Goal: Task Accomplishment & Management: Manage account settings

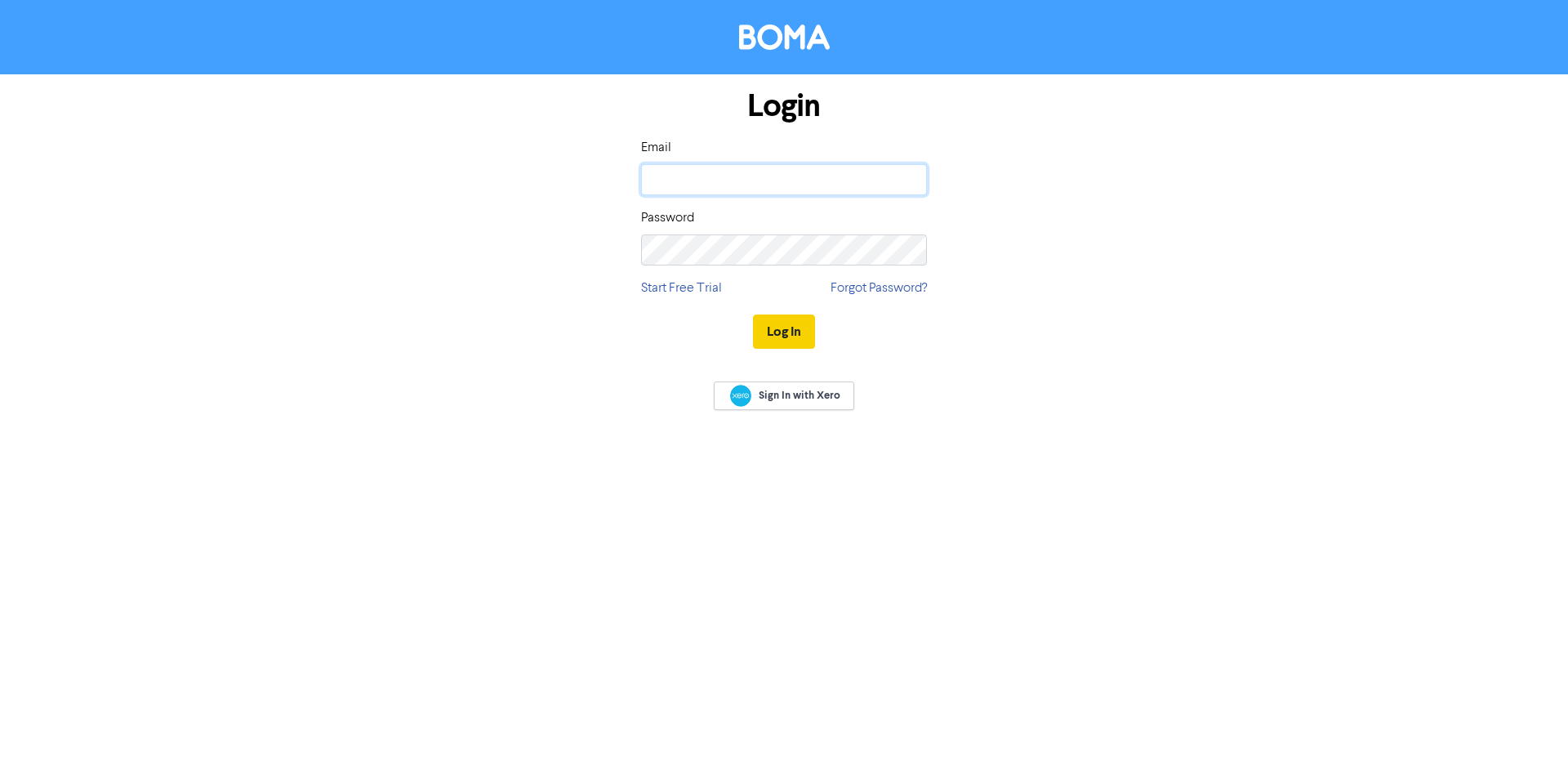
type input "[PERSON_NAME][EMAIL_ADDRESS][PERSON_NAME][DOMAIN_NAME]"
click at [805, 333] on button "Log In" at bounding box center [784, 331] width 62 height 34
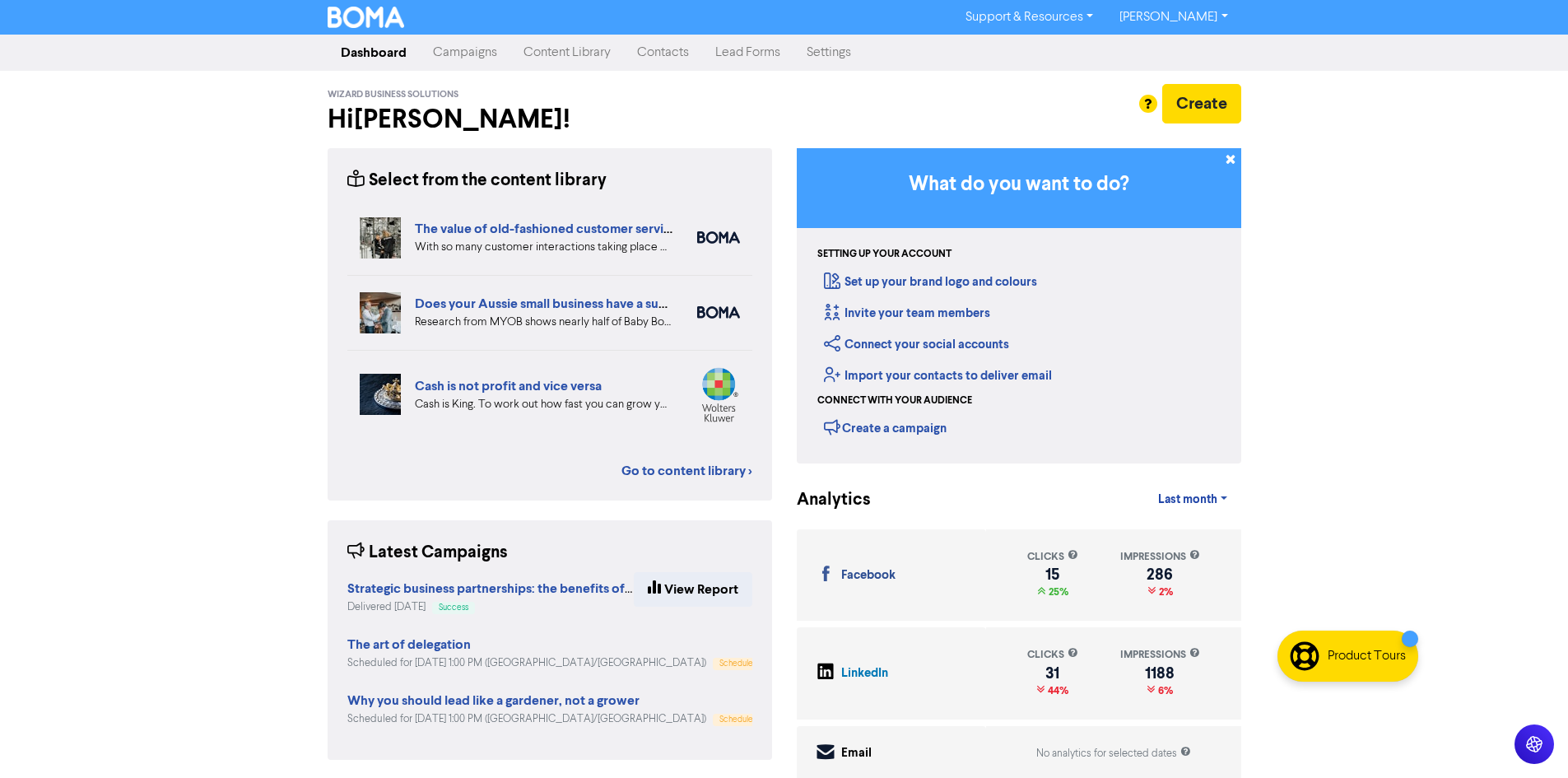
click at [831, 59] on link "Settings" at bounding box center [828, 52] width 71 height 33
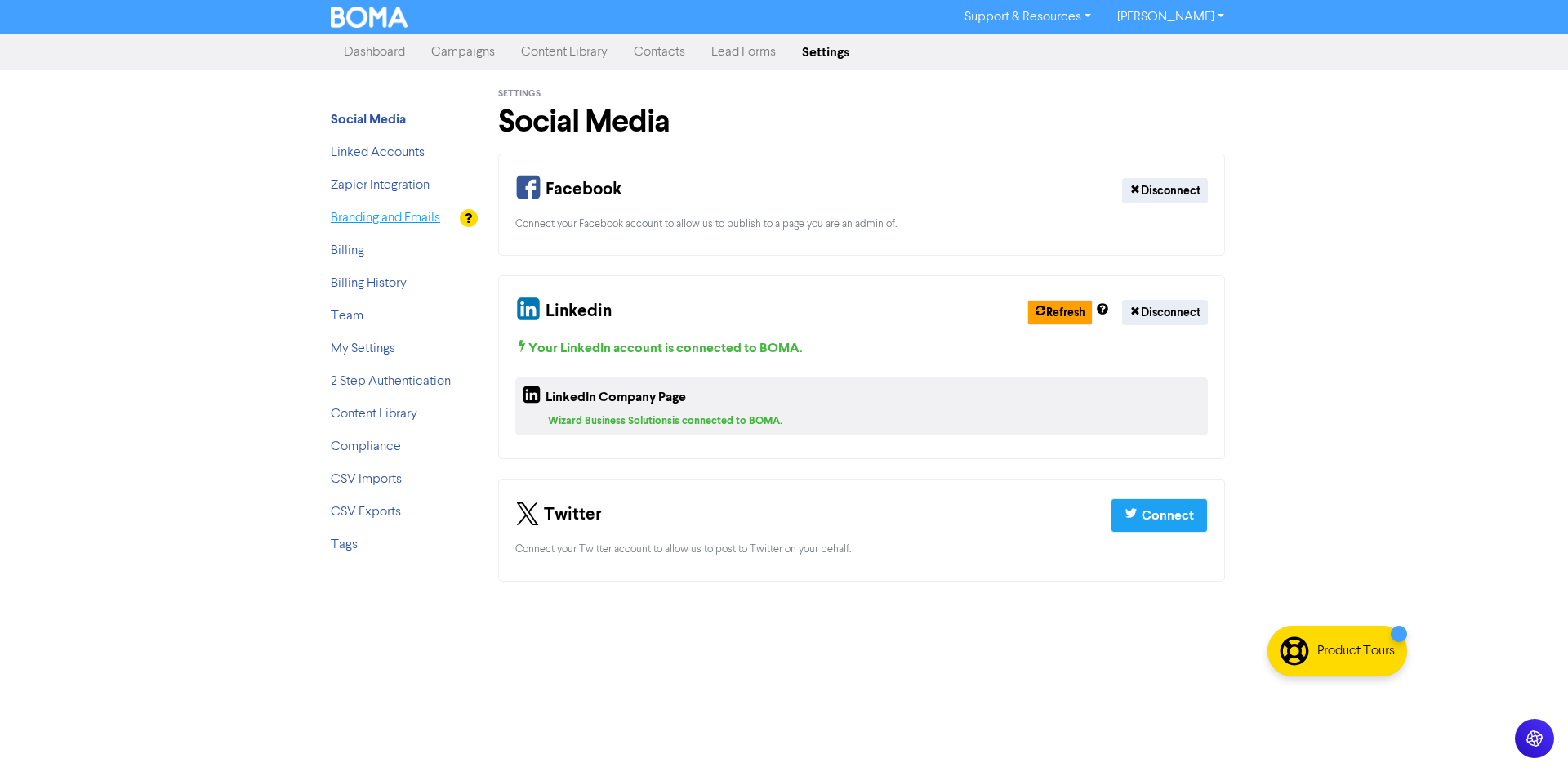
click at [361, 223] on link "Branding and Emails" at bounding box center [386, 218] width 110 height 13
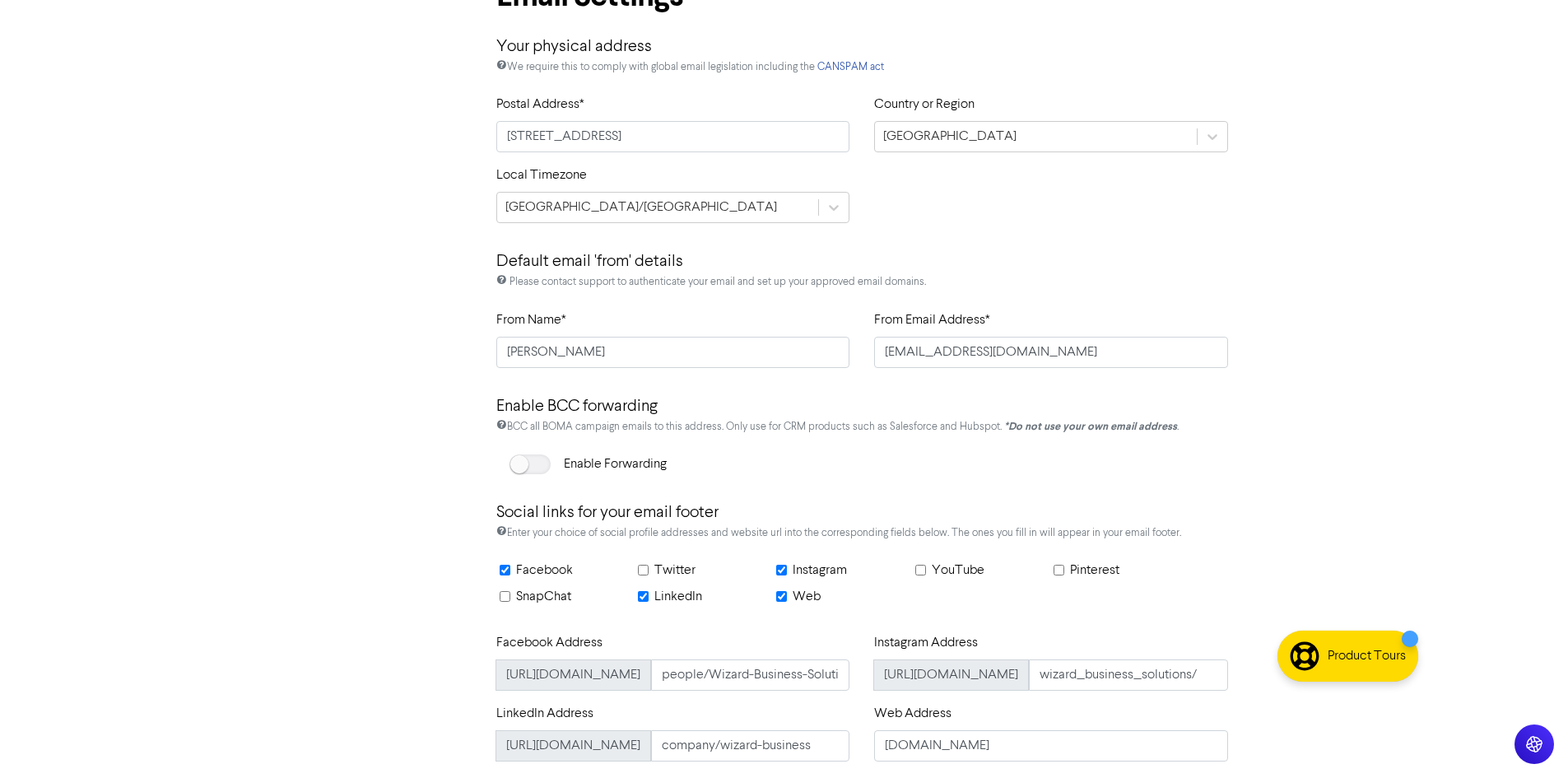
scroll to position [791, 0]
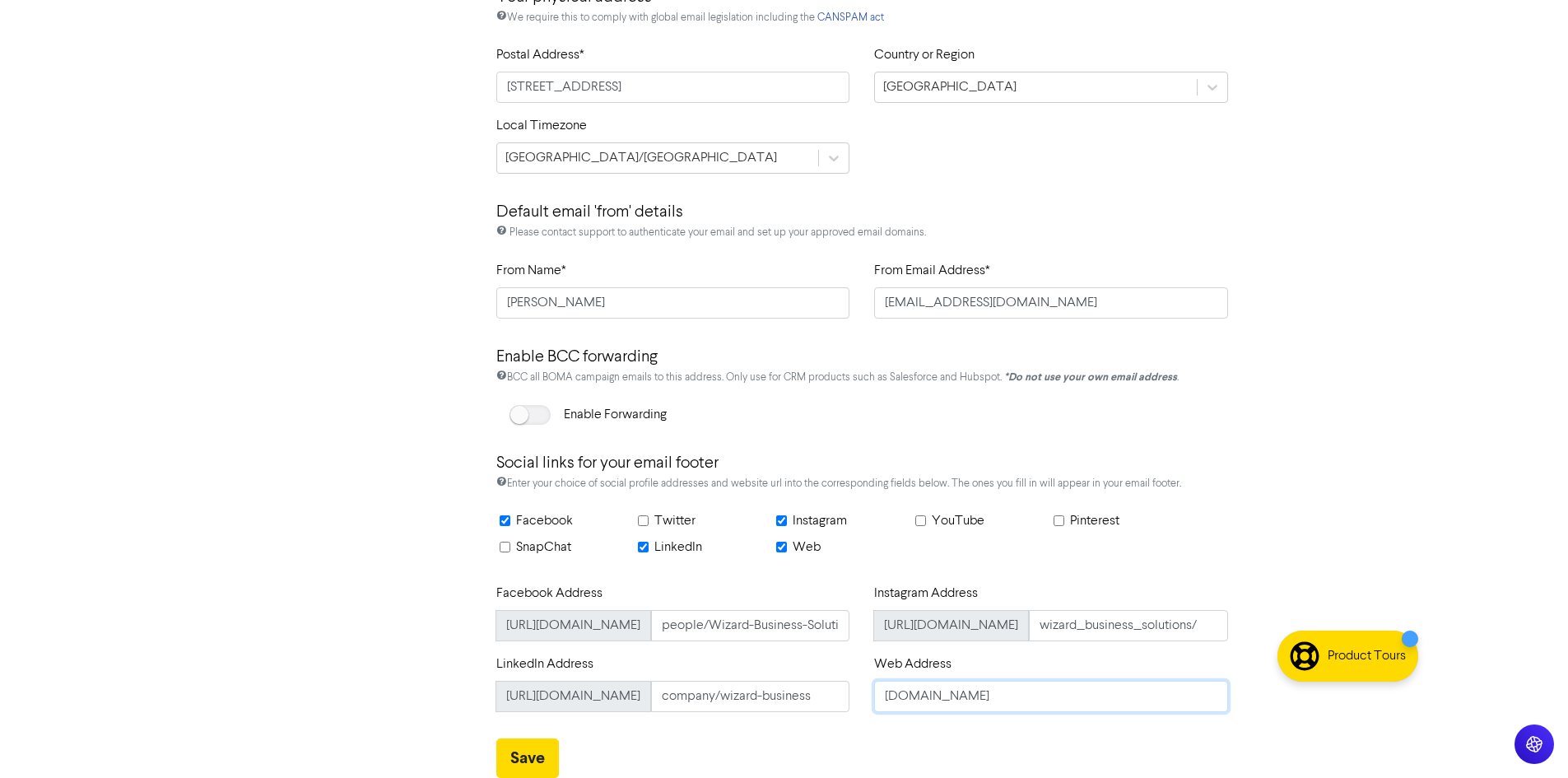
drag, startPoint x: 1057, startPoint y: 703, endPoint x: 708, endPoint y: 724, distance: 349.6
click at [708, 724] on div "Facebook Address [URL][DOMAIN_NAME] people/Wizard-Business-Solutions/6157489035…" at bounding box center [862, 654] width 757 height 141
click at [1038, 692] on input "[DOMAIN_NAME]" at bounding box center [1051, 696] width 354 height 31
drag, startPoint x: 1064, startPoint y: 704, endPoint x: 740, endPoint y: 710, distance: 324.1
click at [741, 709] on div "Facebook Address [URL][DOMAIN_NAME] people/Wizard-Business-Solutions/6157489035…" at bounding box center [862, 654] width 757 height 141
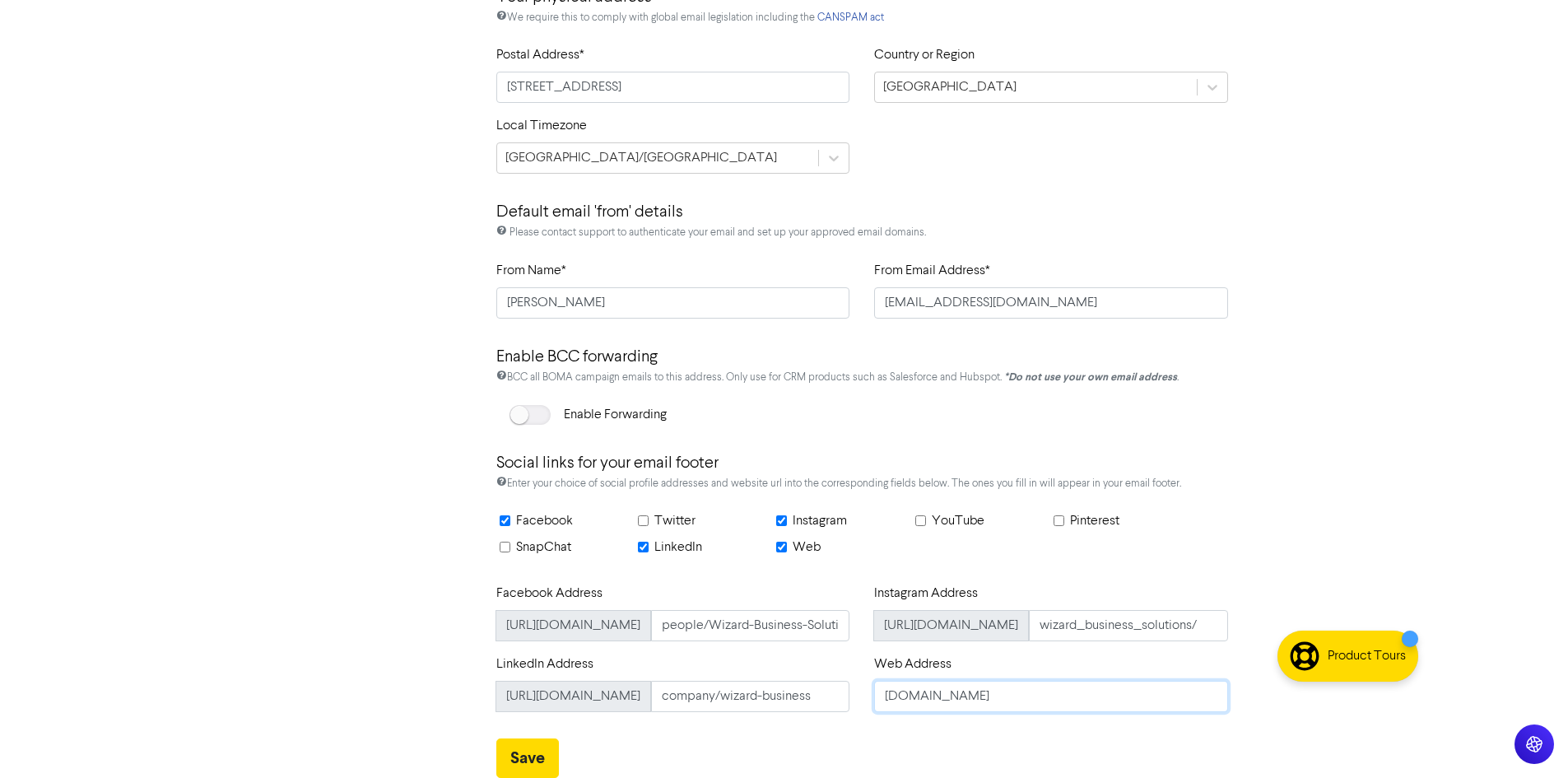
paste input "[URL][DOMAIN_NAME]"
type input "[URL][DOMAIN_NAME]"
click at [520, 756] on button "Save" at bounding box center [528, 758] width 63 height 40
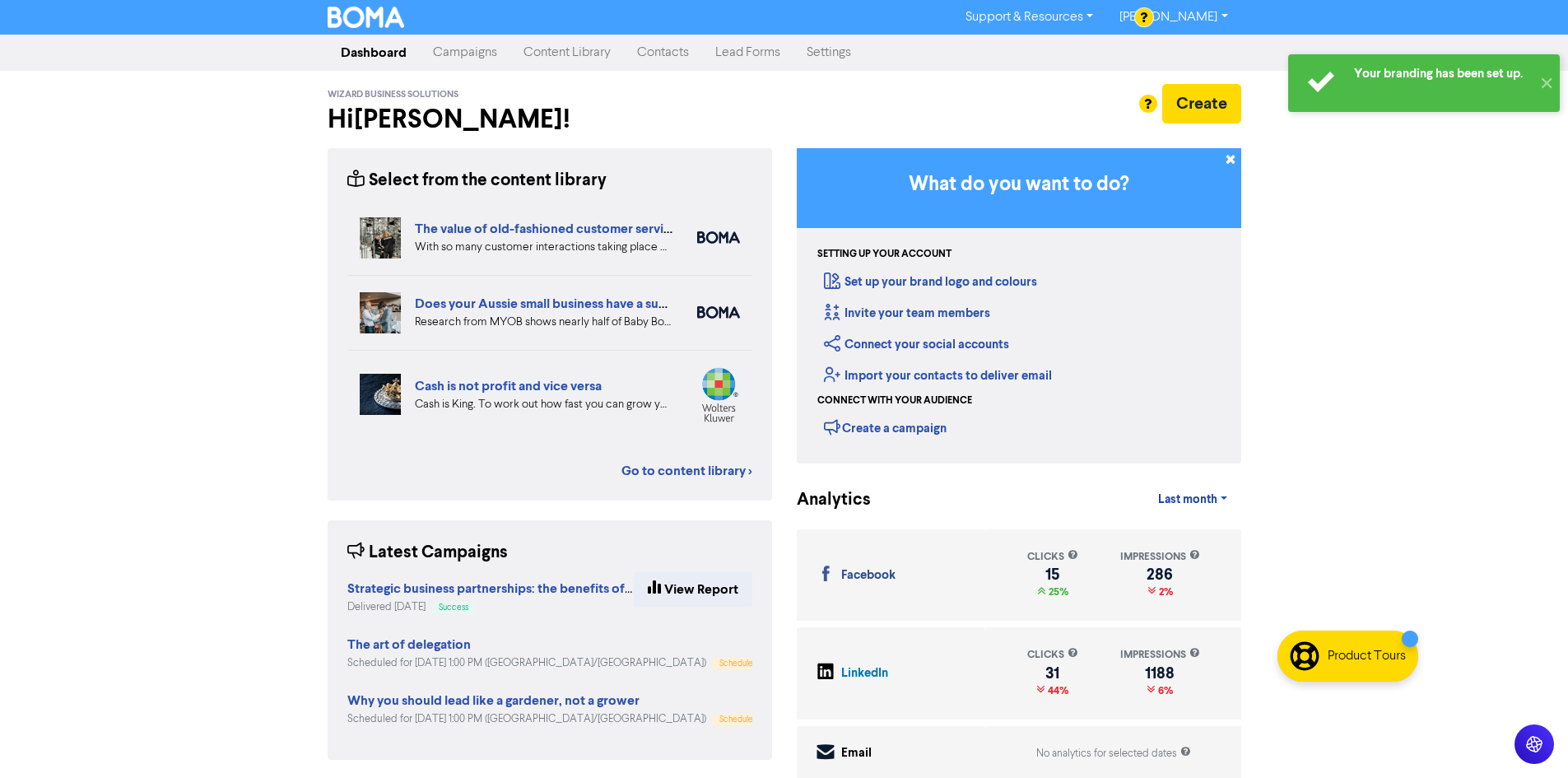
click at [471, 50] on link "Campaigns" at bounding box center [465, 52] width 91 height 33
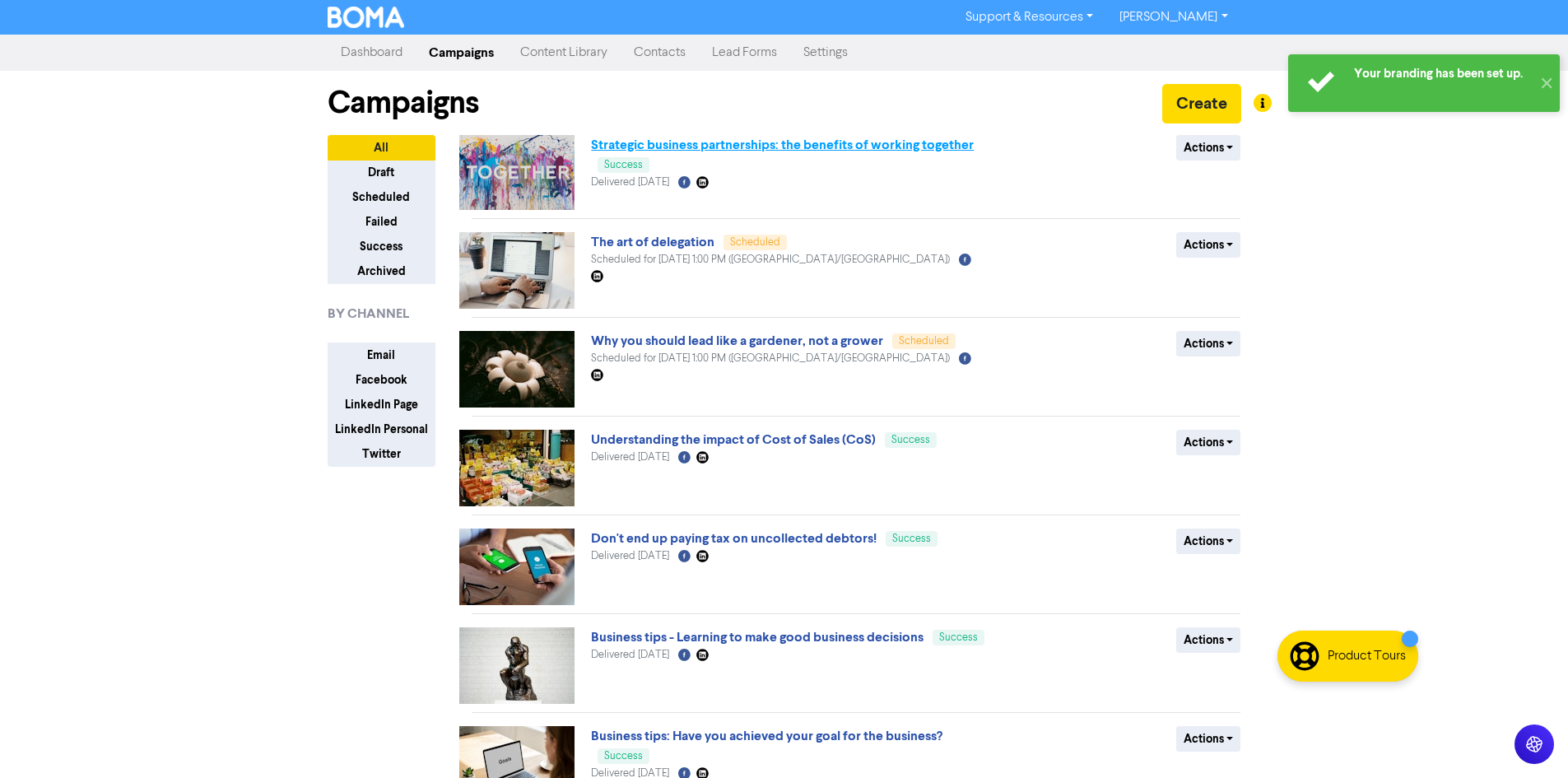
click at [691, 142] on link "Strategic business partnerships: the benefits of working together" at bounding box center [782, 145] width 383 height 16
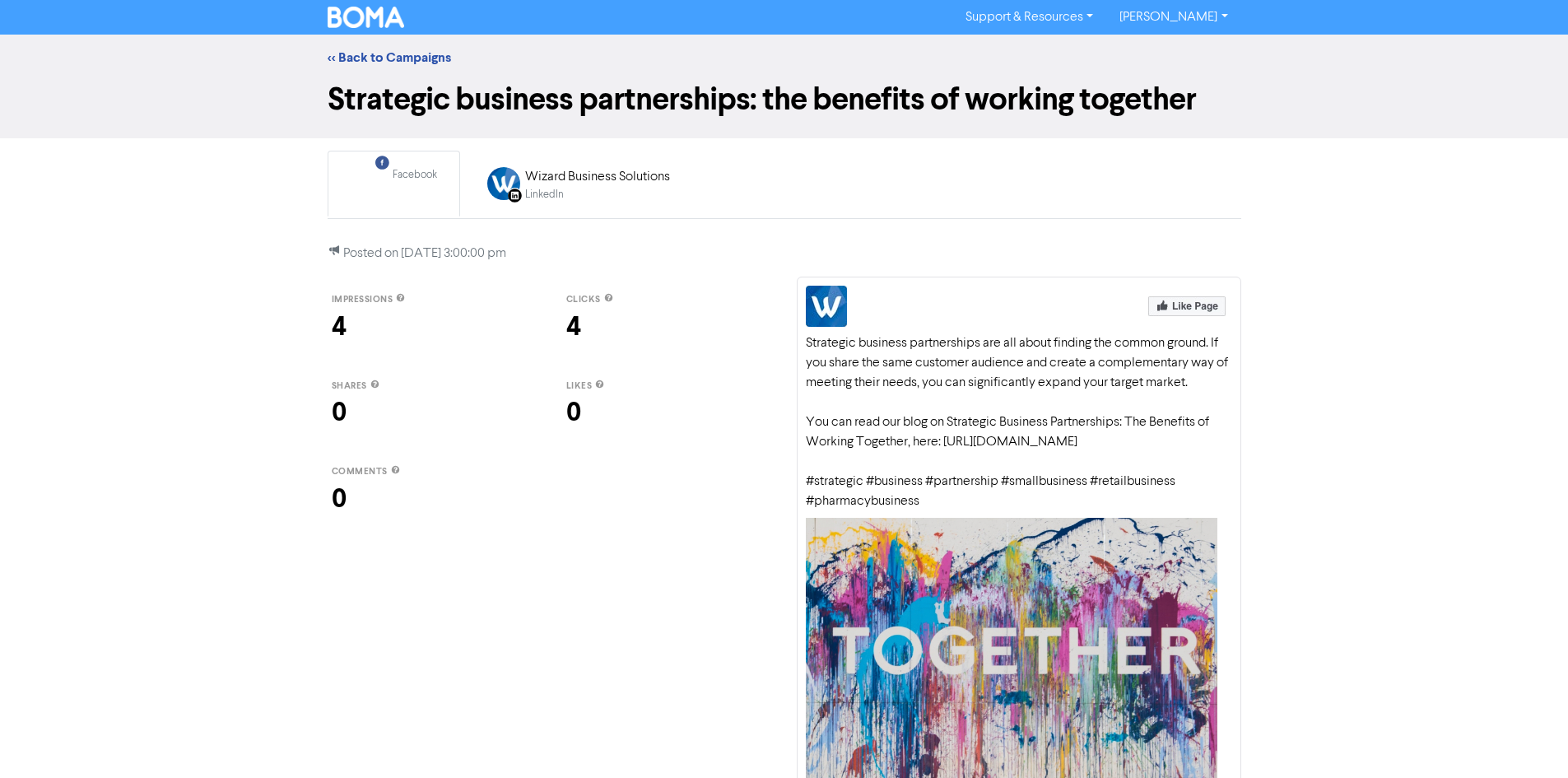
click at [1194, 24] on link "[PERSON_NAME]" at bounding box center [1172, 17] width 134 height 26
click at [1173, 50] on button "Log Out" at bounding box center [1172, 49] width 130 height 20
